Goal: Transaction & Acquisition: Purchase product/service

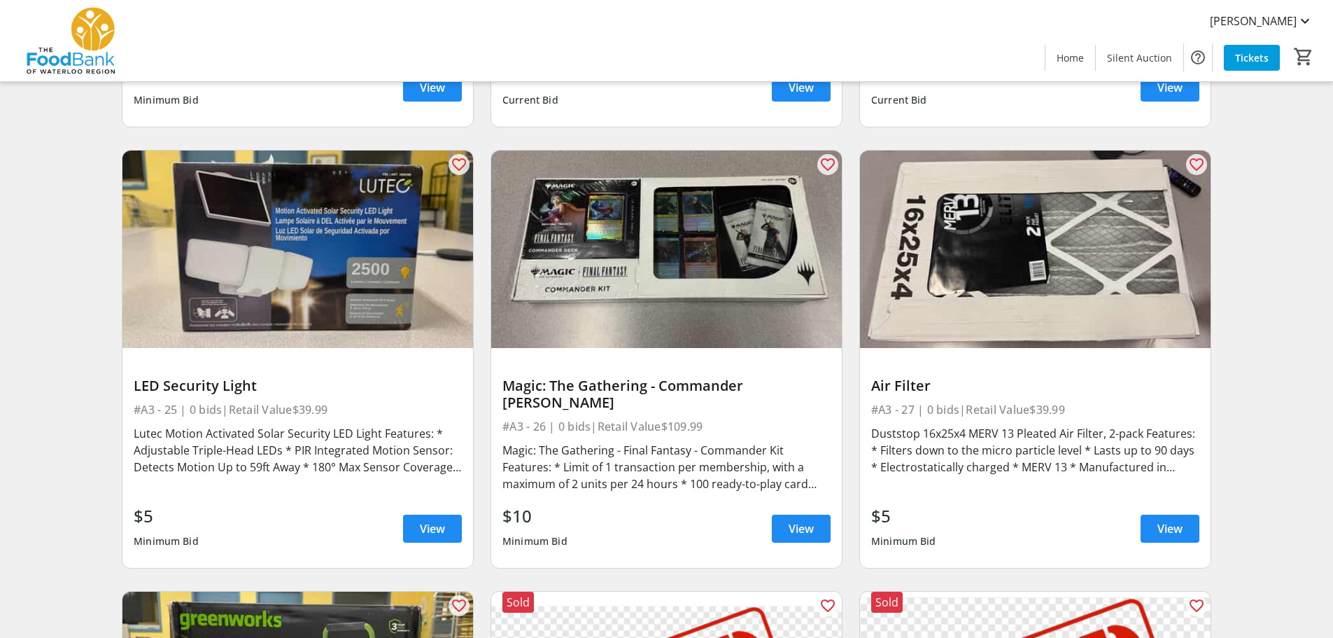
scroll to position [3429, 0]
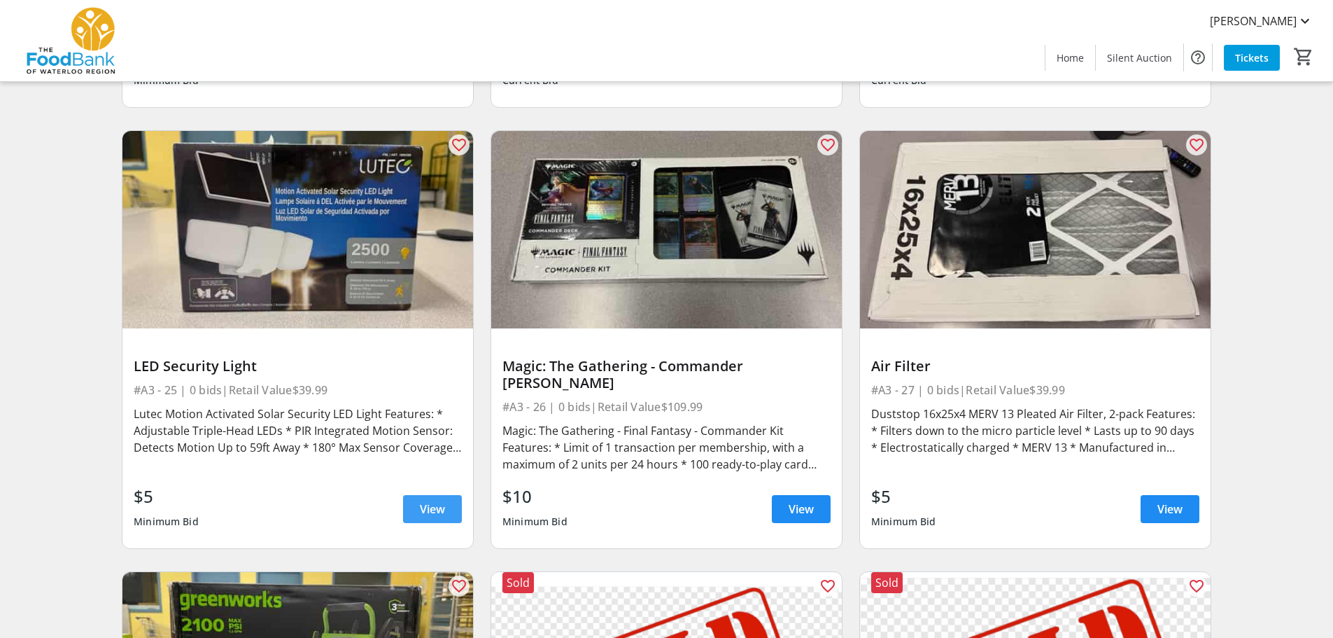
click at [432, 500] on span "View" at bounding box center [432, 508] width 25 height 17
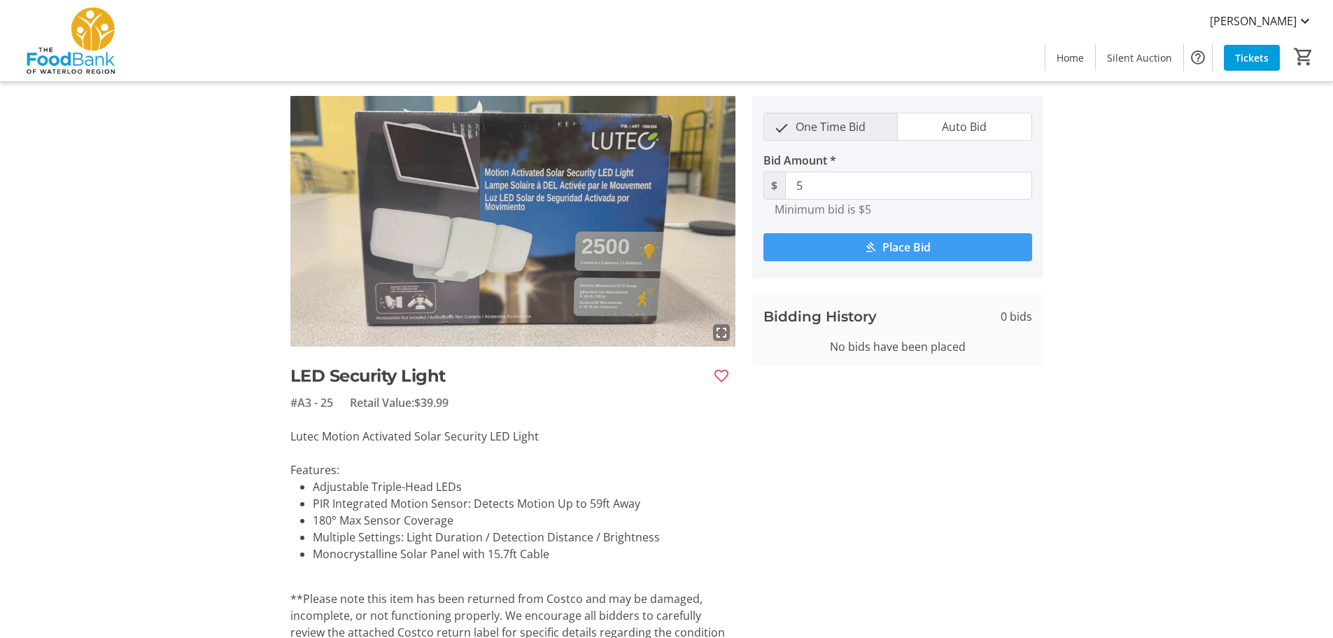
scroll to position [109, 0]
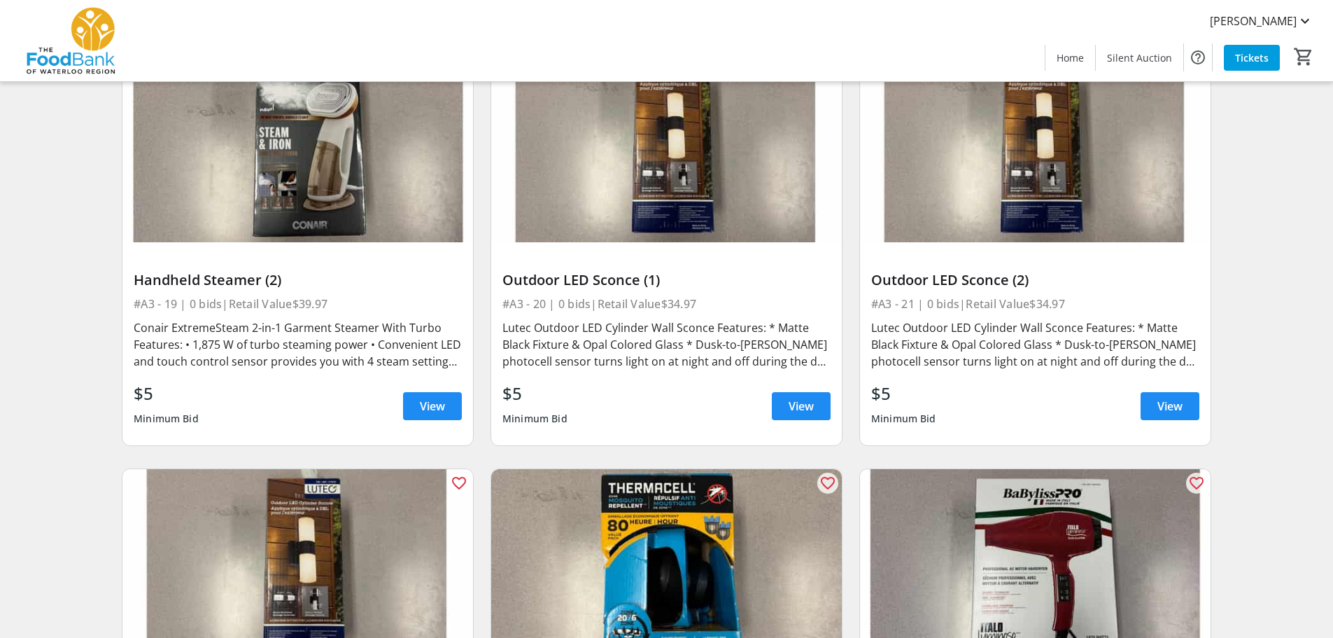
scroll to position [2659, 0]
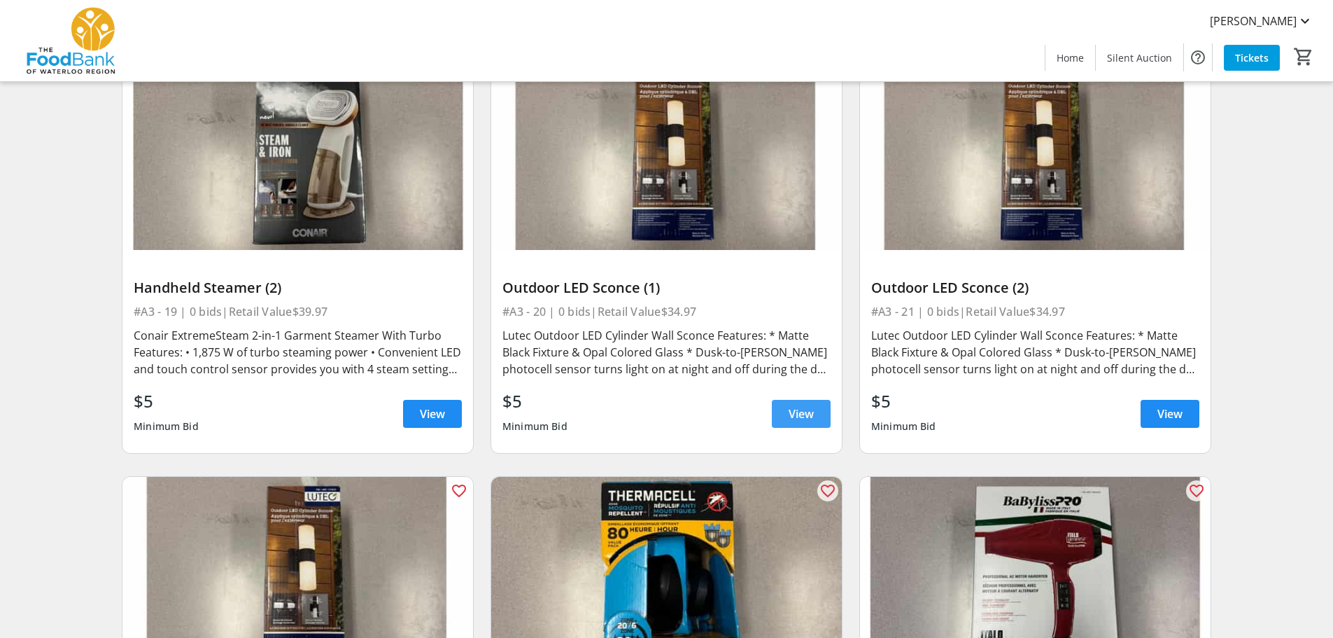
click at [788, 423] on span at bounding box center [801, 414] width 59 height 34
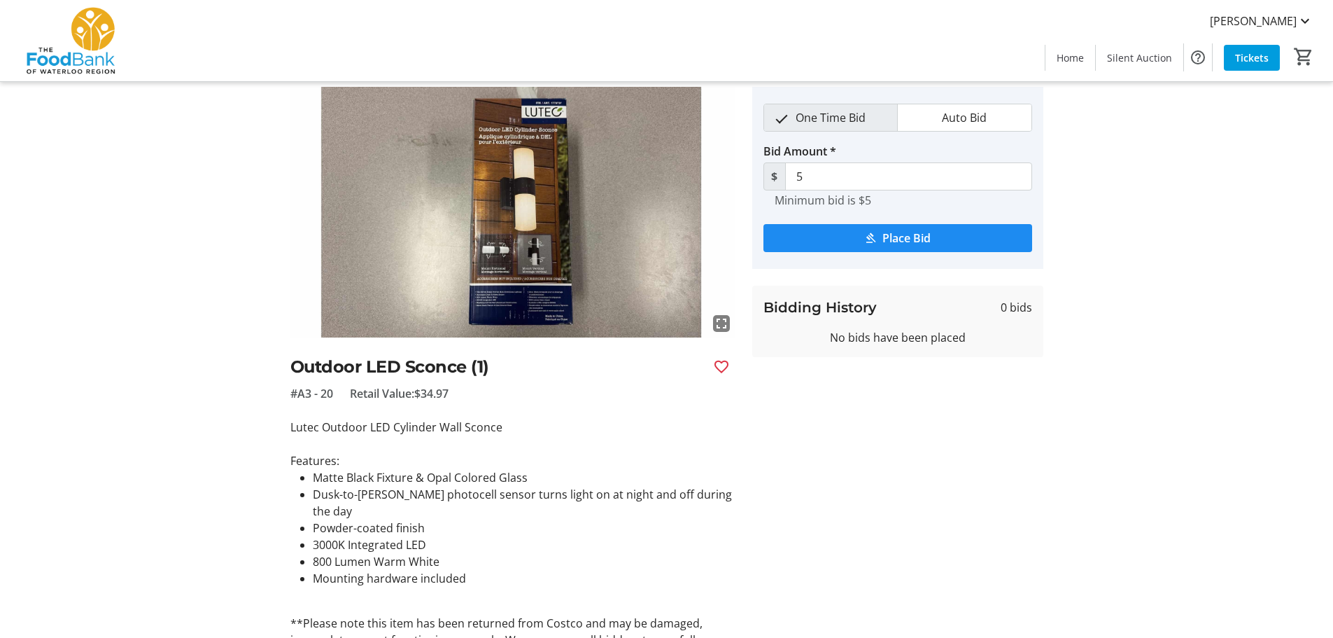
scroll to position [70, 0]
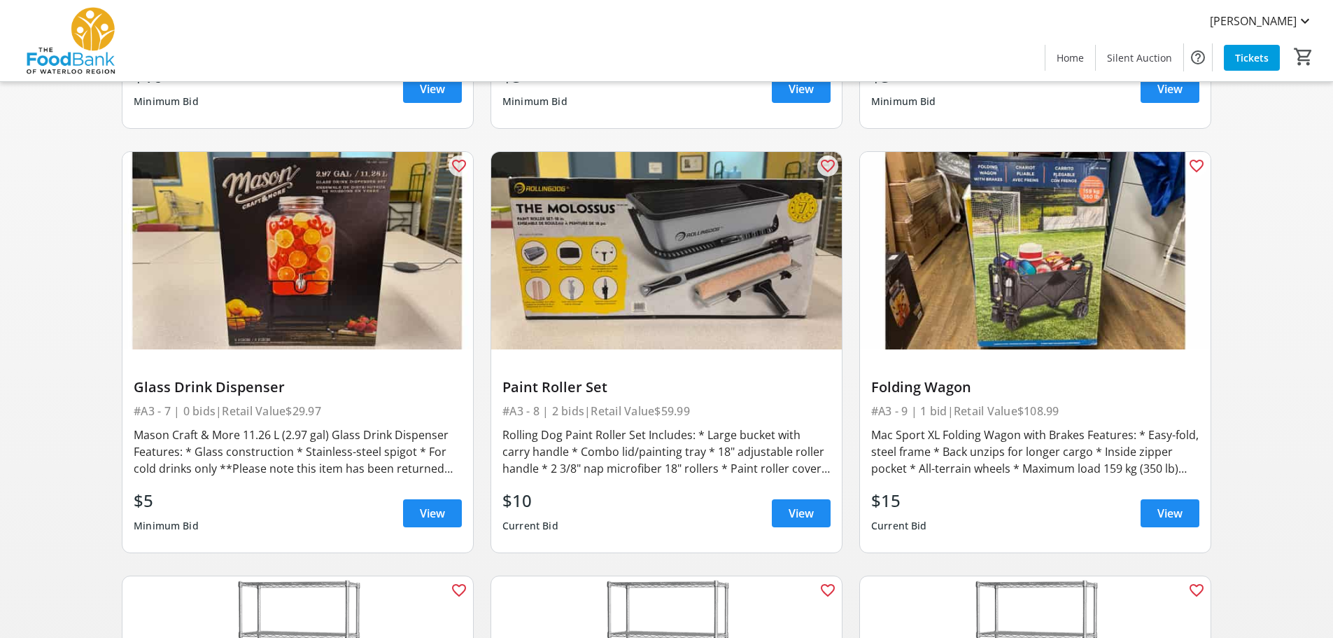
scroll to position [840, 0]
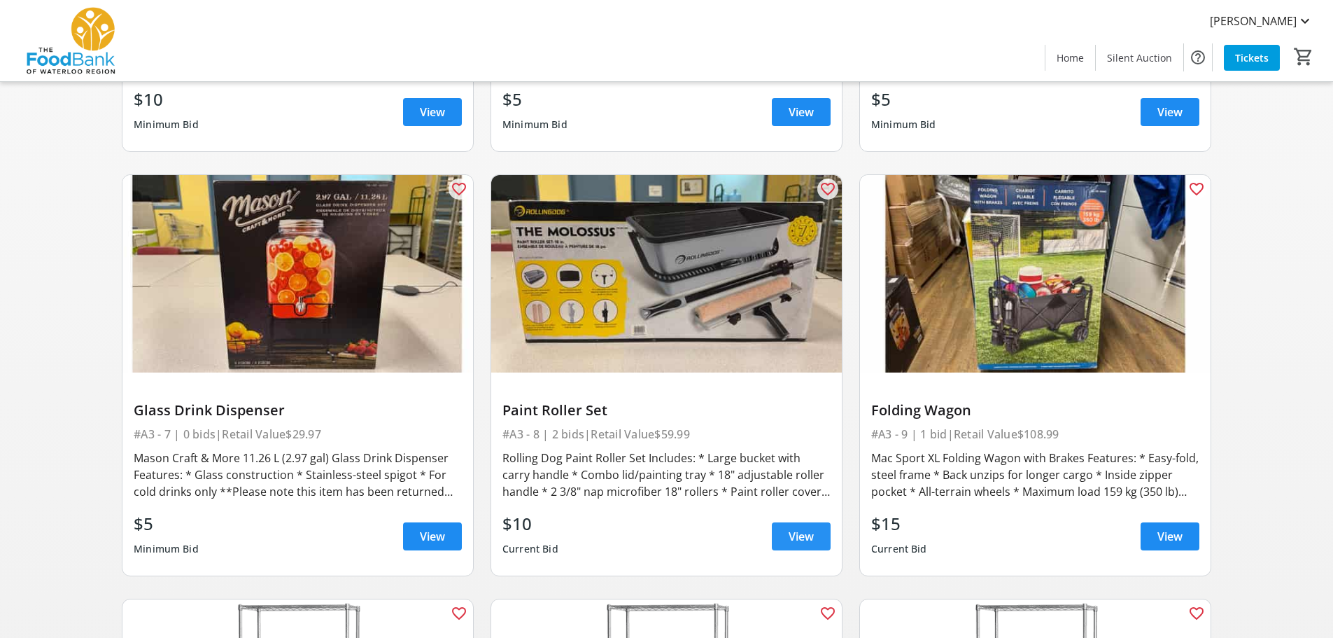
click at [801, 539] on span "View" at bounding box center [801, 536] width 25 height 17
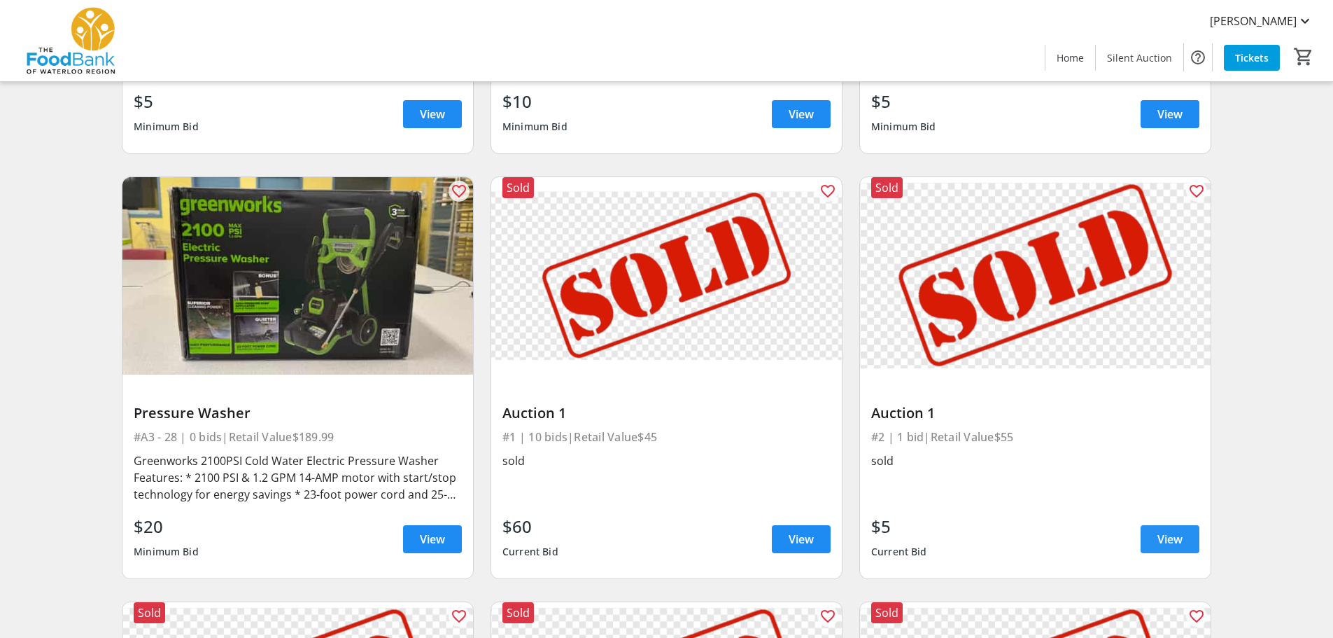
scroll to position [3849, 0]
